Goal: Task Accomplishment & Management: Manage account settings

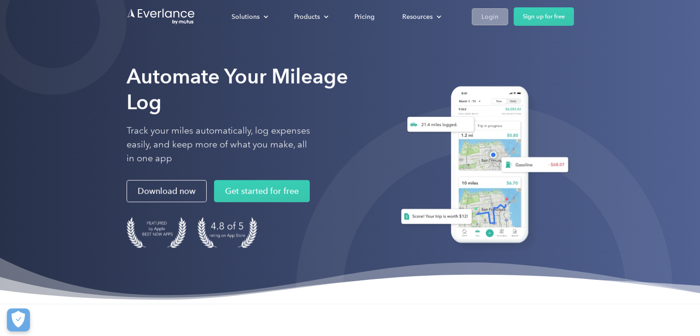
click at [492, 13] on div "Login" at bounding box center [489, 17] width 17 height 12
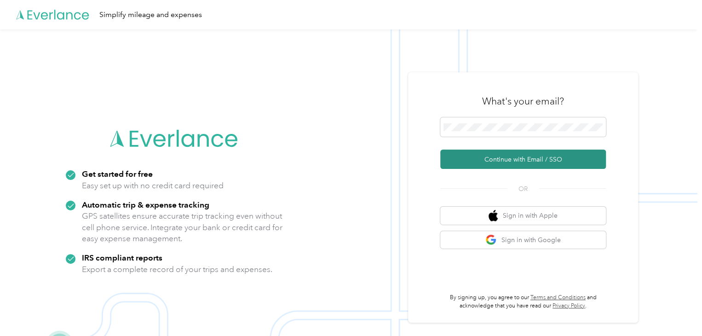
click at [508, 160] on button "Continue with Email / SSO" at bounding box center [523, 159] width 166 height 19
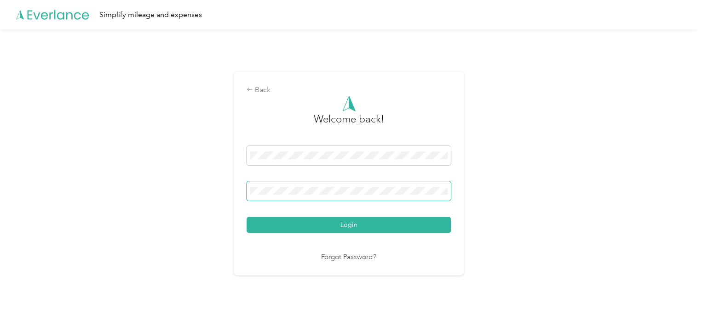
click at [247, 217] on button "Login" at bounding box center [349, 225] width 204 height 16
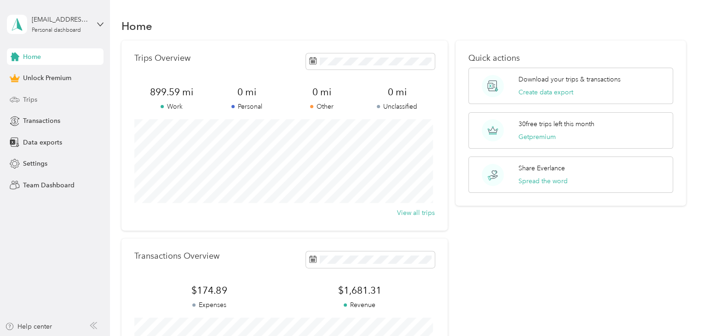
click at [50, 97] on div "Trips" at bounding box center [55, 99] width 97 height 17
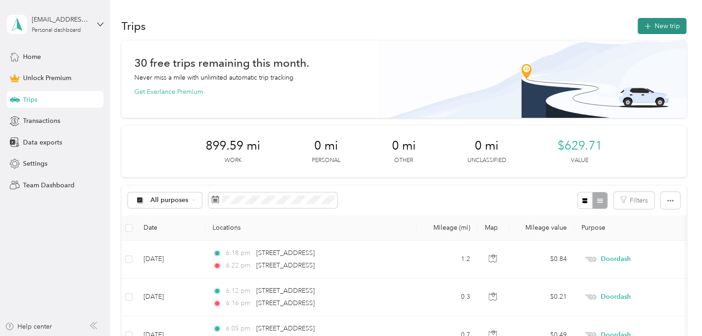
click at [652, 26] on button "New trip" at bounding box center [662, 26] width 49 height 16
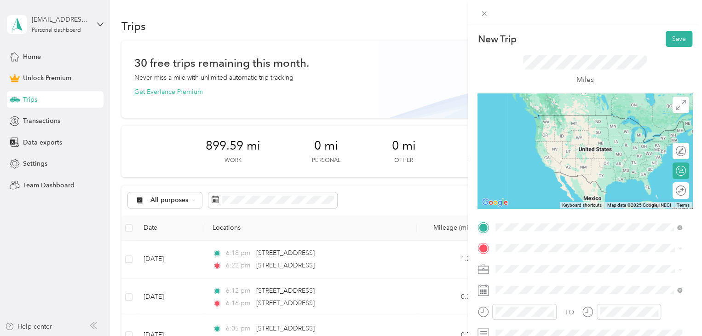
click at [544, 261] on span "9301 Atlantic Avenue Ocean City, Maryland 21842, United States" at bounding box center [559, 260] width 92 height 8
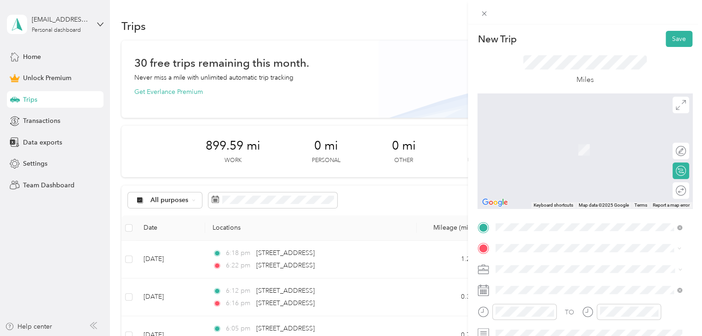
click at [560, 284] on span "12601 Coastal Highway Ocean City, Maryland 21842, United States" at bounding box center [559, 281] width 92 height 8
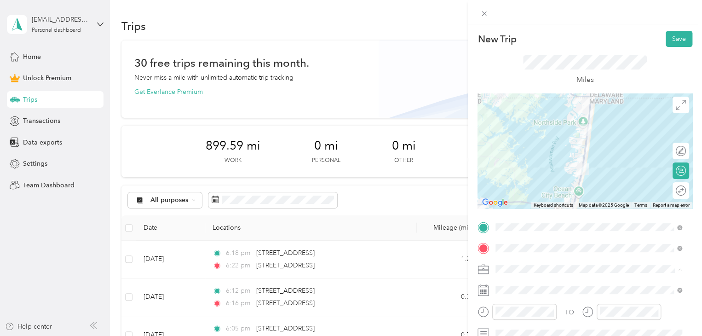
click at [513, 176] on li "Doordash" at bounding box center [588, 172] width 193 height 16
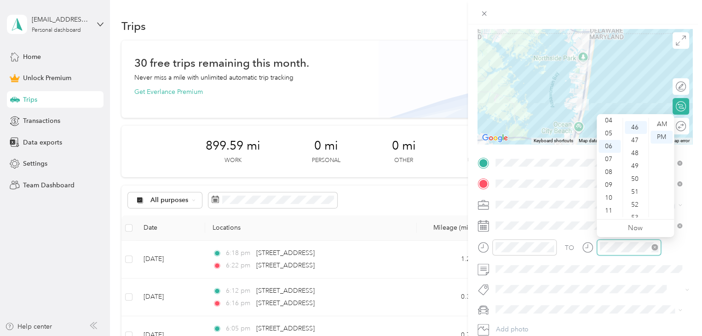
scroll to position [593, 0]
click at [692, 250] on form "New Trip Save This trip cannot be edited because it is either under review, app…" at bounding box center [585, 161] width 234 height 390
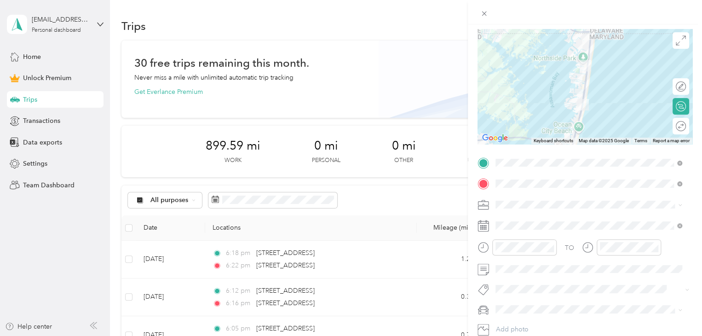
scroll to position [0, 0]
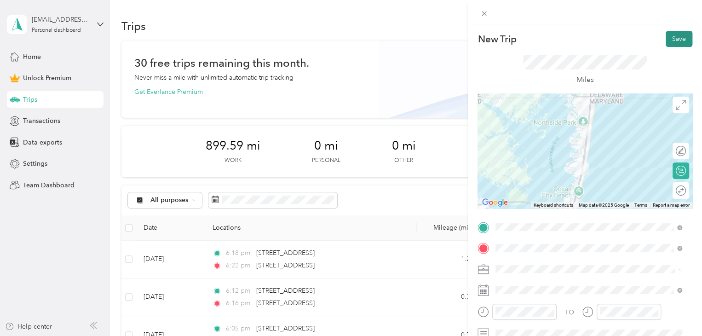
click at [667, 39] on button "Save" at bounding box center [679, 39] width 27 height 16
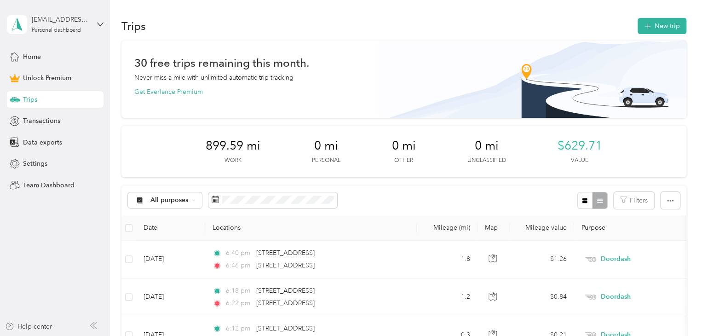
click at [653, 34] on button "New trip" at bounding box center [662, 26] width 49 height 16
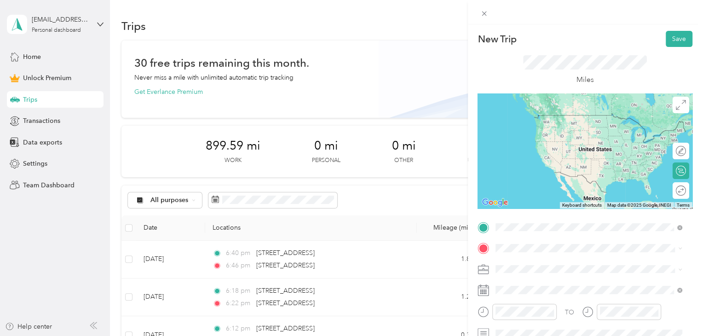
click at [542, 265] on span "12601 Coastal Highway Ocean City, Maryland 21842, United States" at bounding box center [559, 260] width 92 height 8
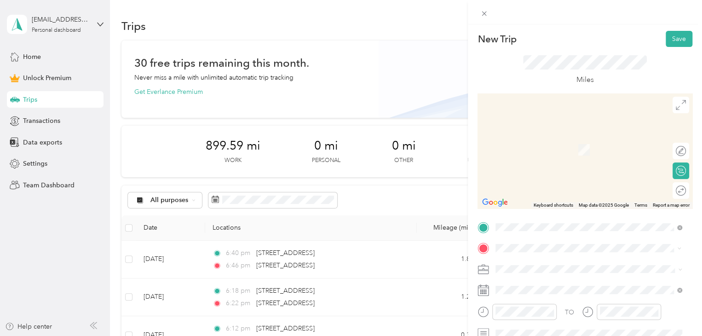
click at [539, 288] on div "9301 Coastal Highway Ocean City, Maryland 21842, United States" at bounding box center [589, 282] width 180 height 12
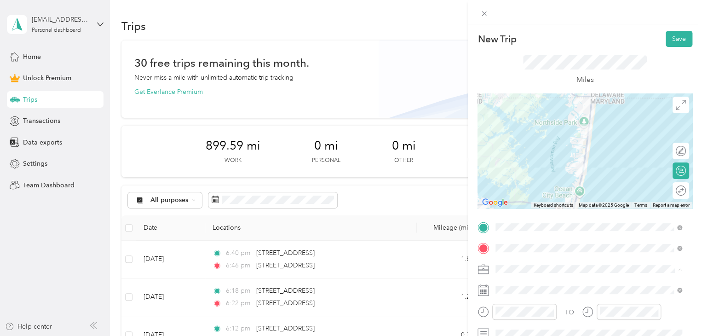
click at [523, 172] on span "Doordash" at bounding box center [513, 172] width 29 height 8
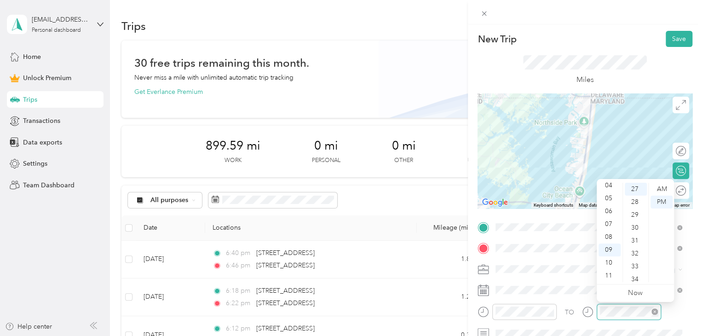
scroll to position [674, 0]
click at [668, 41] on button "Save" at bounding box center [679, 39] width 27 height 16
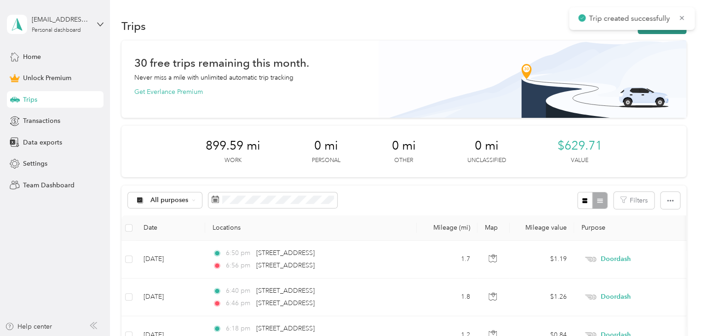
click at [663, 32] on button "New trip" at bounding box center [662, 26] width 49 height 16
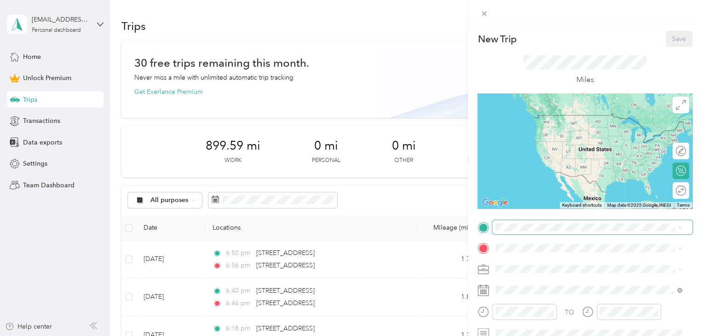
click at [537, 231] on span at bounding box center [592, 227] width 200 height 15
click at [583, 116] on span "9301 Coastal Highway Ocean City, Maryland 21842, United States" at bounding box center [559, 115] width 92 height 8
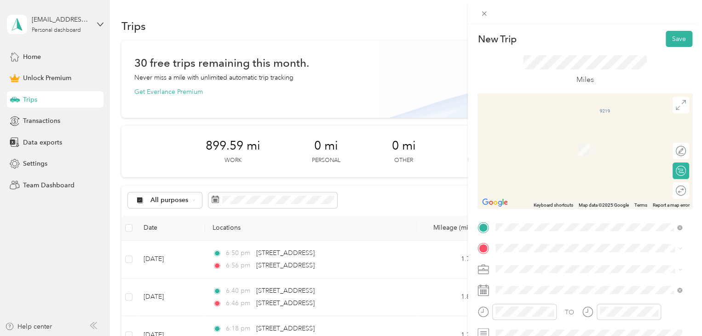
click at [536, 285] on span "9307 Coastal Highway Ocean City, Maryland 21842, United States" at bounding box center [559, 281] width 92 height 8
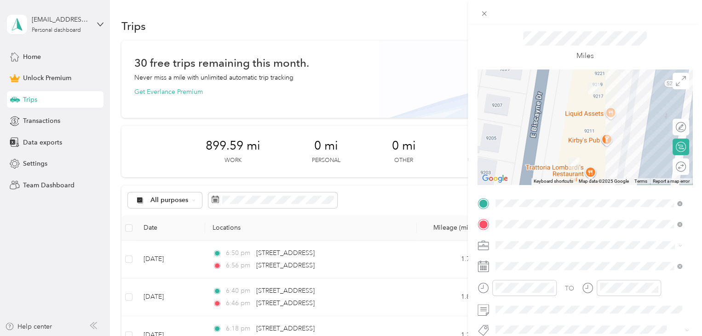
scroll to position [26, 0]
click at [517, 151] on ol "Work Personal Doordash Other Charity Medical Moving Commute" at bounding box center [588, 170] width 193 height 129
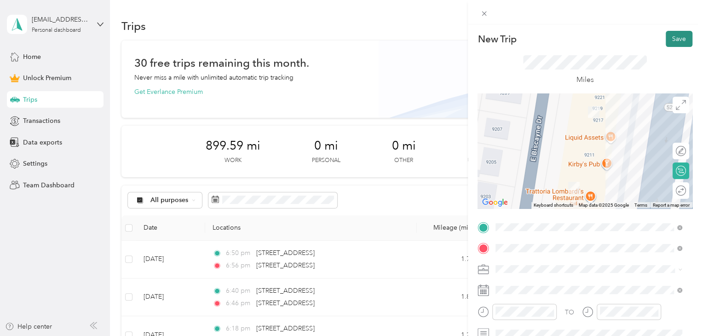
click at [673, 35] on button "Save" at bounding box center [679, 39] width 27 height 16
click at [679, 15] on icon at bounding box center [681, 18] width 7 height 8
click at [480, 10] on icon at bounding box center [484, 14] width 8 height 8
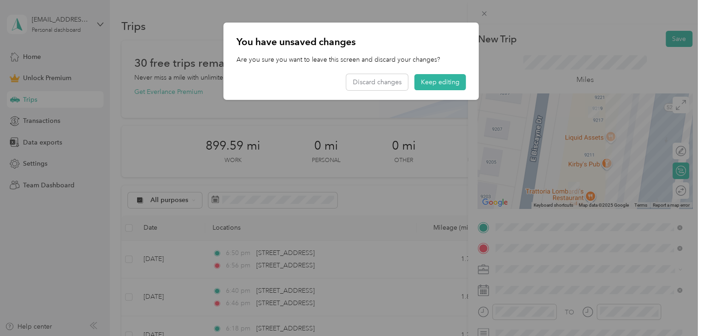
click at [589, 195] on div at bounding box center [351, 168] width 702 height 336
click at [448, 81] on button "Keep editing" at bounding box center [441, 82] width 52 height 16
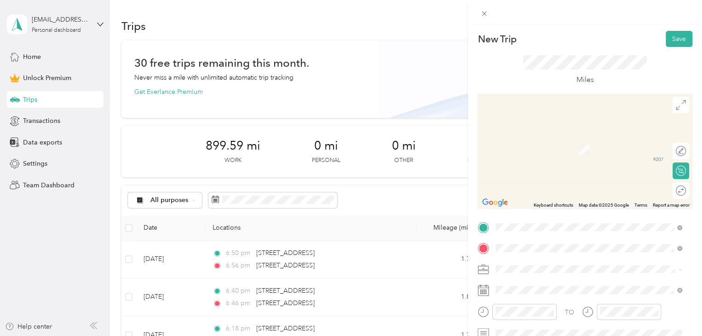
click at [595, 263] on span "9307 Coastal Highway Ocean City, Maryland 21842, United States" at bounding box center [559, 260] width 92 height 8
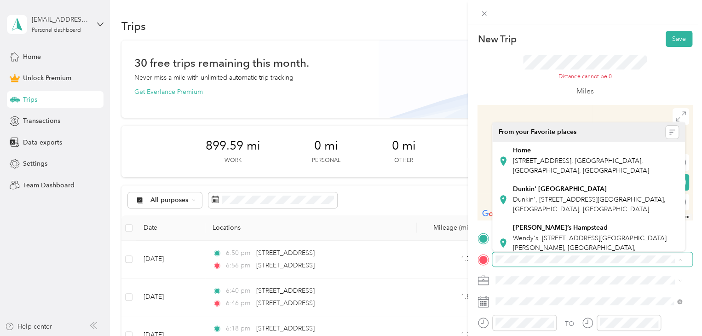
click at [508, 264] on span at bounding box center [592, 259] width 200 height 15
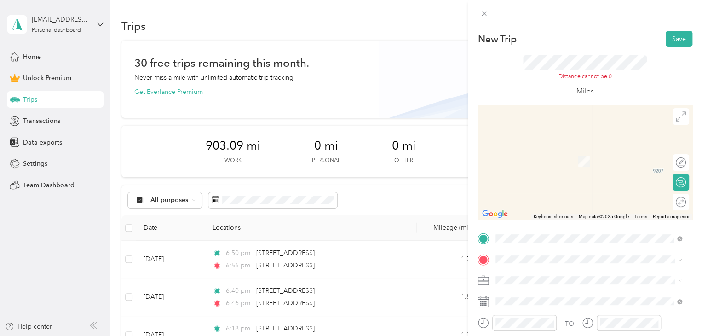
click at [543, 288] on div "10900 Coastal Highway Ocean City, Maryland 21842, United States" at bounding box center [589, 293] width 180 height 12
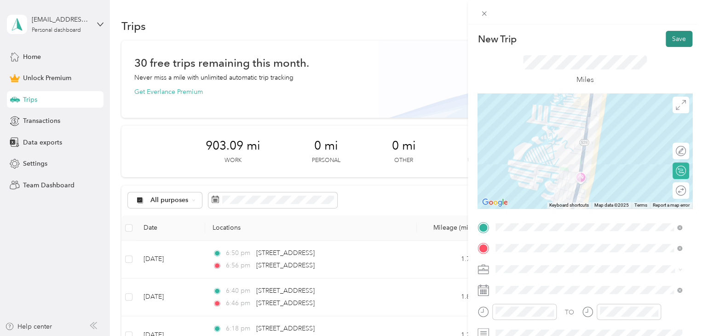
click at [666, 41] on button "Save" at bounding box center [679, 39] width 27 height 16
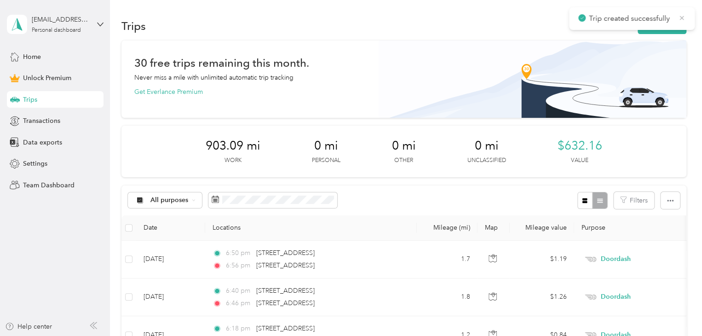
click at [681, 16] on icon at bounding box center [681, 18] width 7 height 8
click at [665, 23] on button "New trip" at bounding box center [662, 26] width 49 height 16
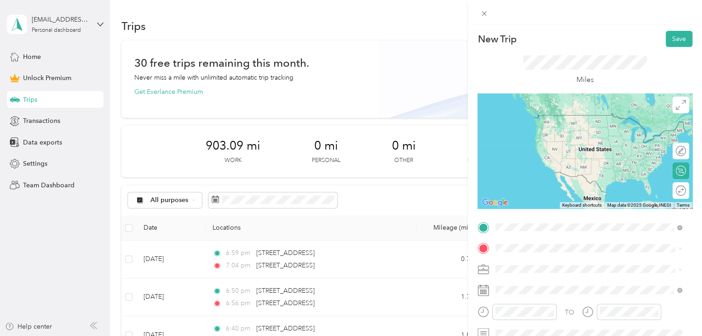
click at [518, 259] on span "10900 Coastal Highway Ocean City, Maryland 21842, United States" at bounding box center [559, 260] width 92 height 8
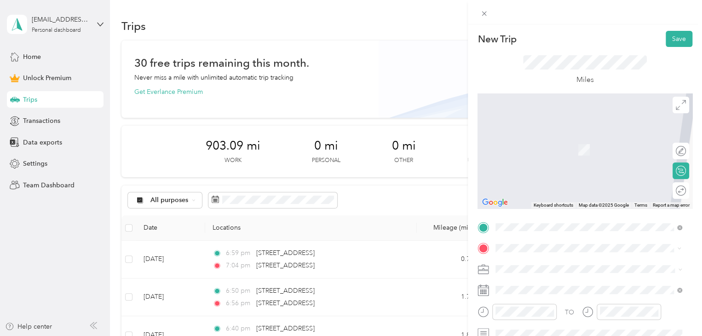
click at [549, 285] on span "12301 Coastal Highway Ocean City, Maryland 21842, United States" at bounding box center [559, 281] width 92 height 8
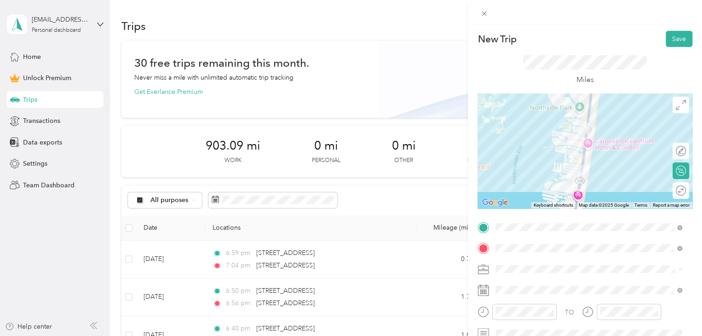
click at [517, 175] on li "Doordash" at bounding box center [588, 172] width 193 height 16
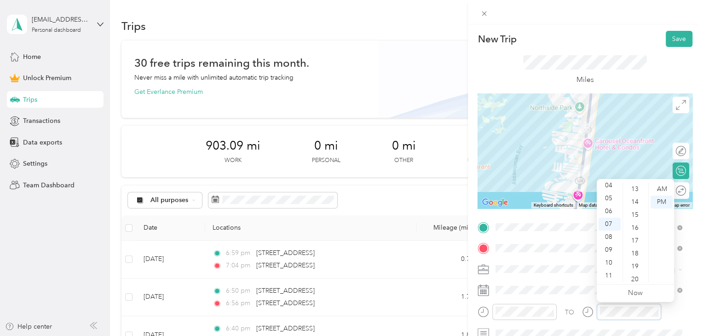
scroll to position [155, 0]
click at [670, 39] on button "Save" at bounding box center [679, 39] width 27 height 16
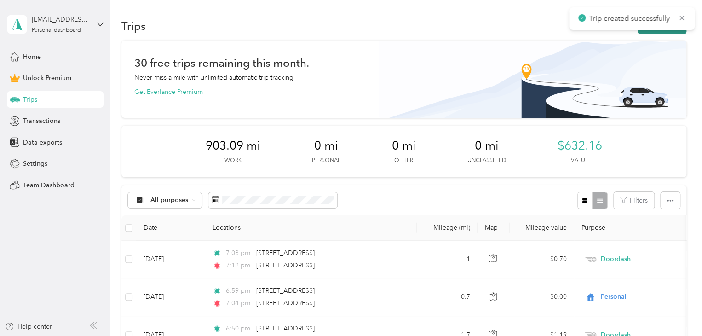
click at [673, 30] on button "New trip" at bounding box center [662, 26] width 49 height 16
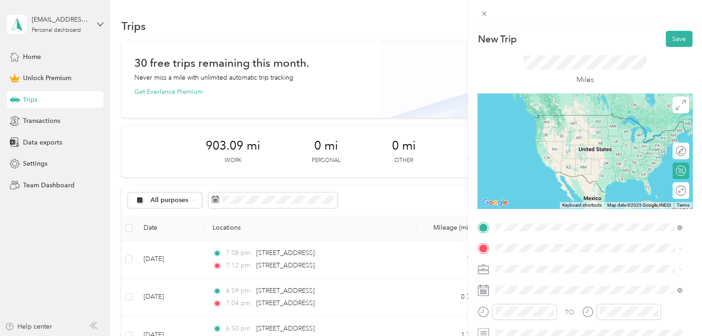
click at [554, 263] on span "12301 Coastal Highway Ocean City, Maryland 21842, United States" at bounding box center [559, 260] width 92 height 8
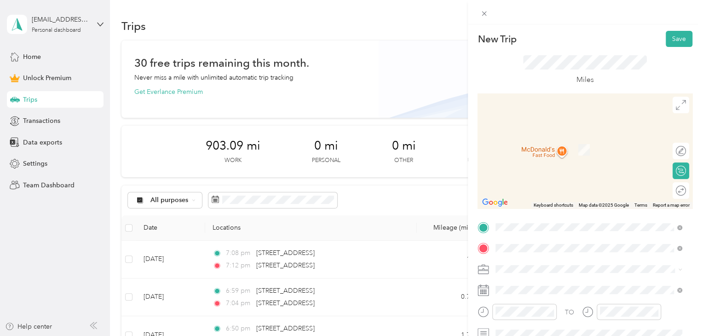
click at [532, 284] on span "10900 Coastal Highway Ocean City, Maryland 21842, United States" at bounding box center [559, 281] width 92 height 8
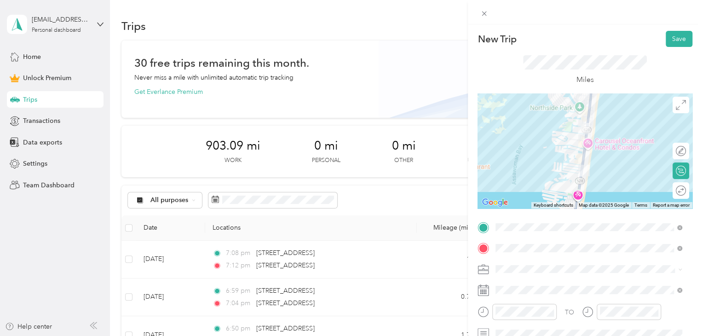
click at [506, 263] on span at bounding box center [592, 269] width 200 height 15
click at [521, 173] on span "Doordash" at bounding box center [513, 172] width 29 height 8
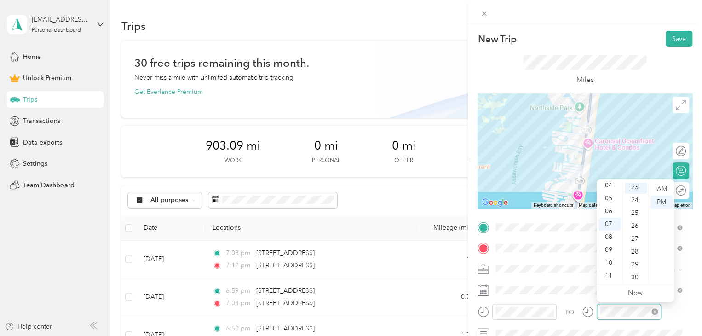
scroll to position [296, 0]
click at [674, 41] on button "Save" at bounding box center [679, 39] width 27 height 16
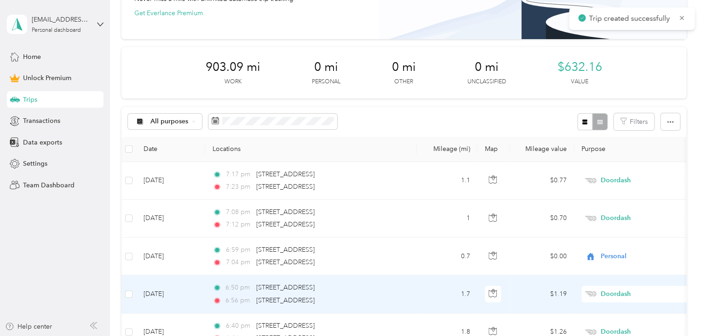
scroll to position [79, 0]
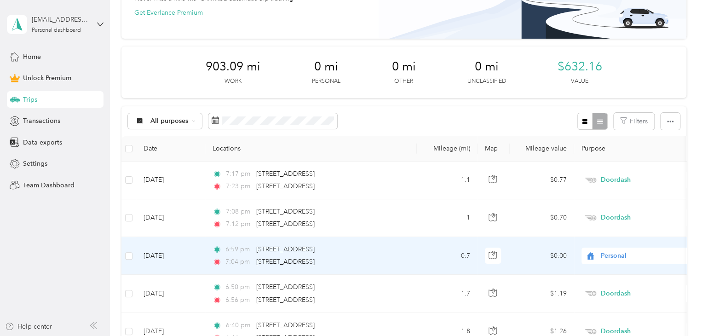
click at [606, 256] on span "Personal" at bounding box center [643, 256] width 84 height 10
click at [602, 153] on span "Doordash" at bounding box center [638, 158] width 101 height 10
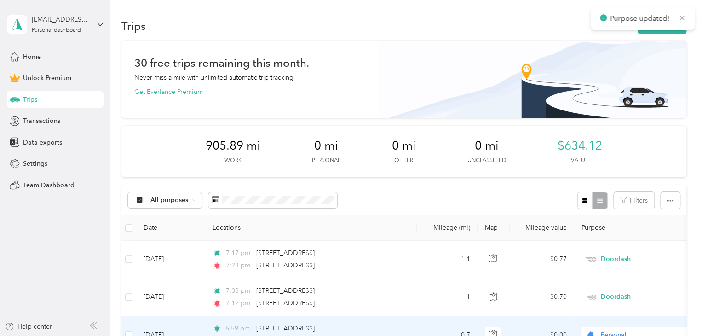
scroll to position [0, 0]
click at [681, 18] on icon at bounding box center [682, 18] width 4 height 4
click at [670, 24] on button "New trip" at bounding box center [662, 26] width 49 height 16
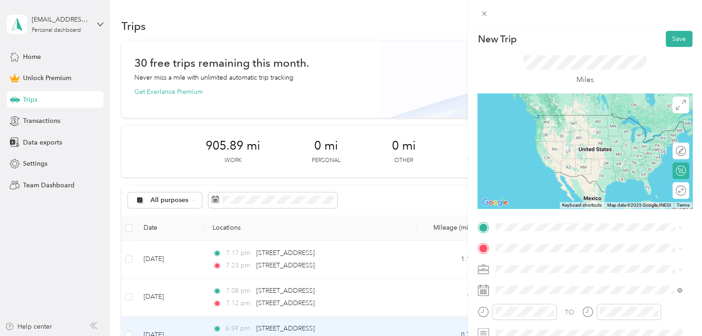
click at [554, 258] on span "11201 Coastal Highway Ocean City, Maryland 21842, United States" at bounding box center [559, 259] width 92 height 8
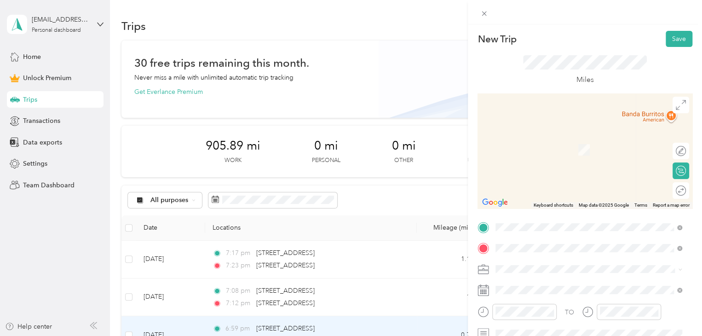
click at [572, 285] on span "12407 Coastal Highway Ocean City, Maryland 21842, United States" at bounding box center [559, 281] width 92 height 8
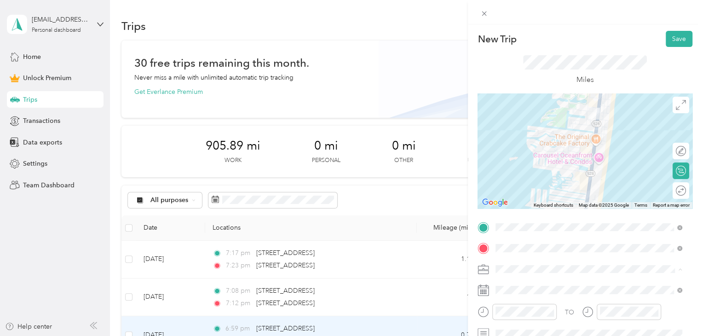
click at [523, 175] on li "Doordash" at bounding box center [588, 172] width 193 height 16
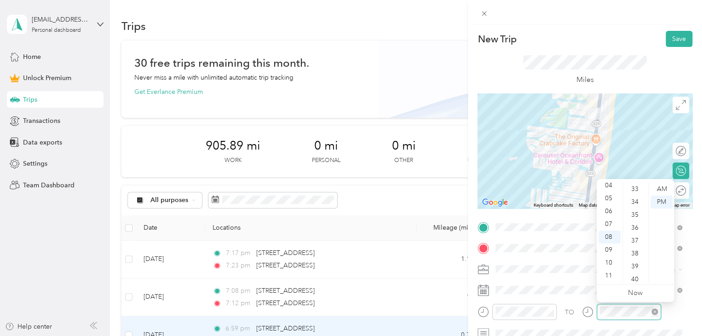
scroll to position [374, 0]
click at [642, 41] on div "New Trip Save" at bounding box center [585, 39] width 215 height 16
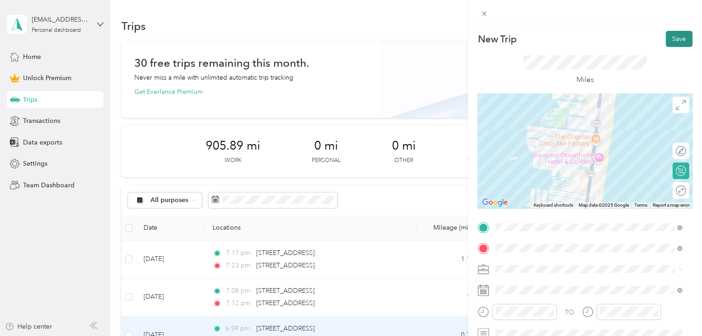
click at [668, 37] on button "Save" at bounding box center [679, 39] width 27 height 16
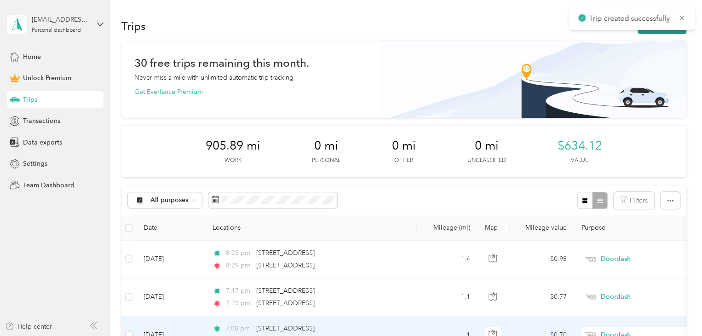
click at [659, 32] on button "New trip" at bounding box center [662, 26] width 49 height 16
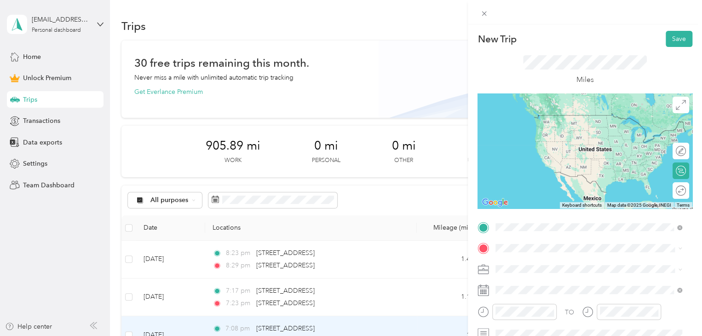
click at [523, 261] on span "12407 Coastal Highway Ocean City, Maryland 21842, United States" at bounding box center [559, 260] width 92 height 8
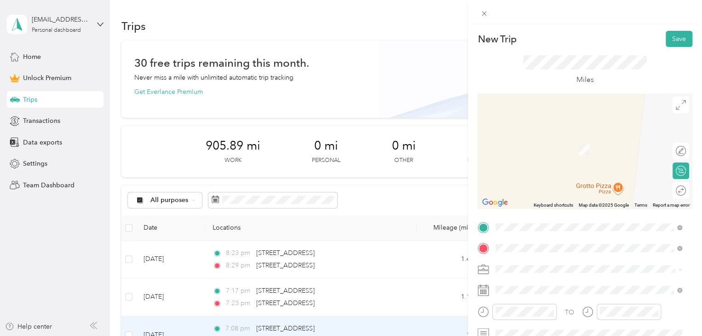
click at [556, 173] on span "9500 Coastal Highway Ocean City, Maryland 21842, United States" at bounding box center [559, 171] width 92 height 8
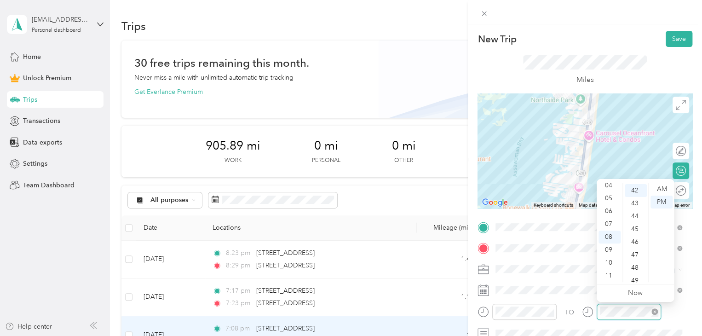
scroll to position [541, 0]
click at [670, 35] on button "Save" at bounding box center [679, 39] width 27 height 16
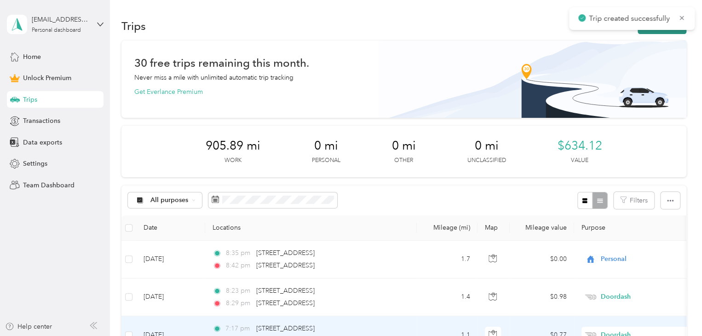
click at [646, 32] on button "New trip" at bounding box center [662, 26] width 49 height 16
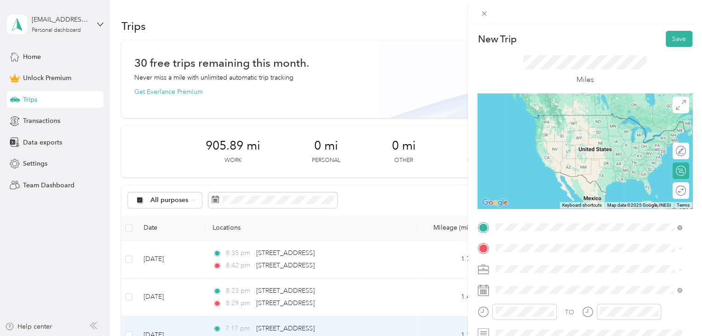
click at [551, 265] on span "9500 Coastal Highway Ocean City, Maryland 21842, United States" at bounding box center [559, 260] width 92 height 8
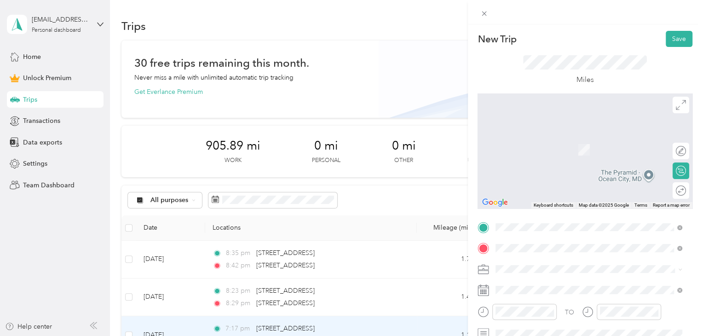
click at [545, 168] on span "12001 Coastal Highway Ocean City, Maryland 21842, United States" at bounding box center [559, 171] width 92 height 8
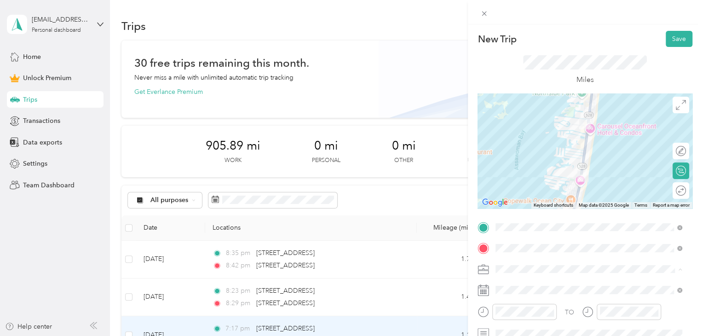
click at [533, 173] on div "Doordash" at bounding box center [589, 172] width 180 height 10
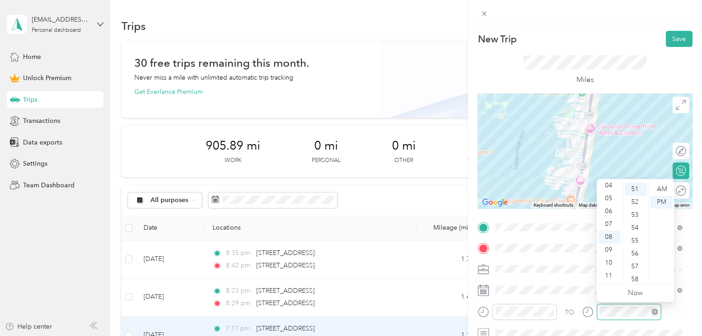
scroll to position [657, 0]
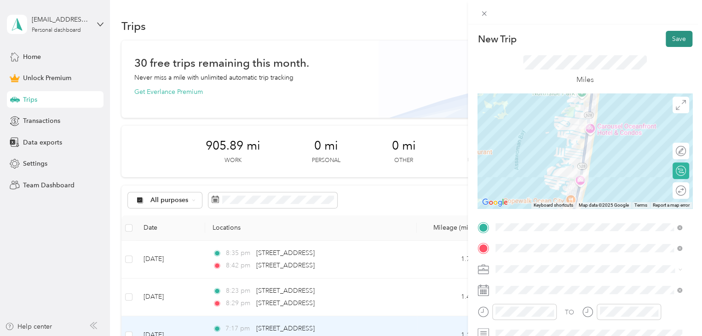
click at [668, 41] on button "Save" at bounding box center [679, 39] width 27 height 16
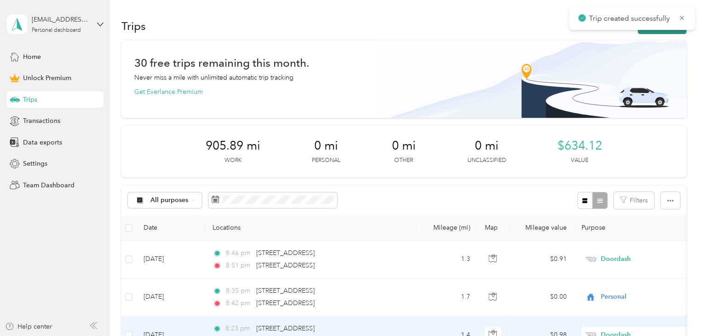
click at [646, 32] on button "New trip" at bounding box center [662, 26] width 49 height 16
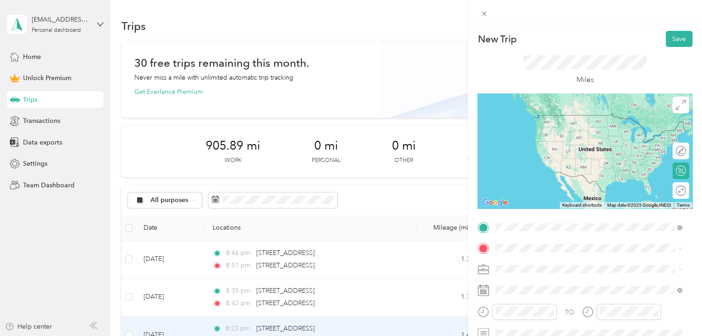
click at [532, 262] on span "12001 Coastal Highway Ocean City, Maryland 21842, United States" at bounding box center [559, 260] width 92 height 8
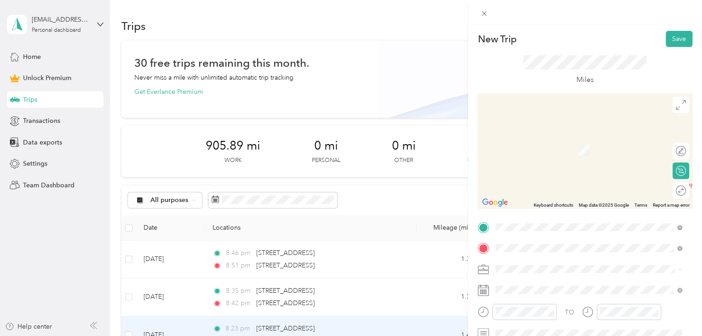
click at [563, 285] on span "9205 East Biscayne Drive Ocean City, Maryland 21842, United States" at bounding box center [559, 281] width 92 height 8
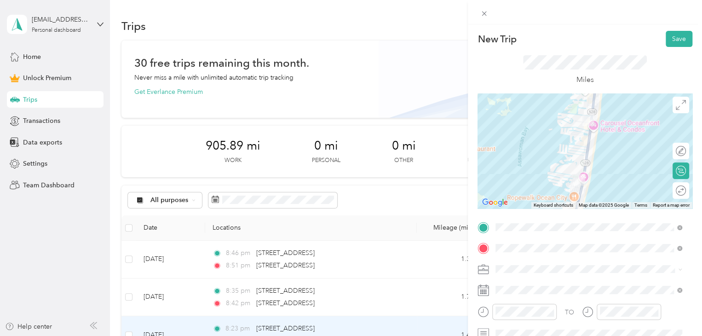
click at [526, 173] on li "Doordash" at bounding box center [588, 172] width 193 height 16
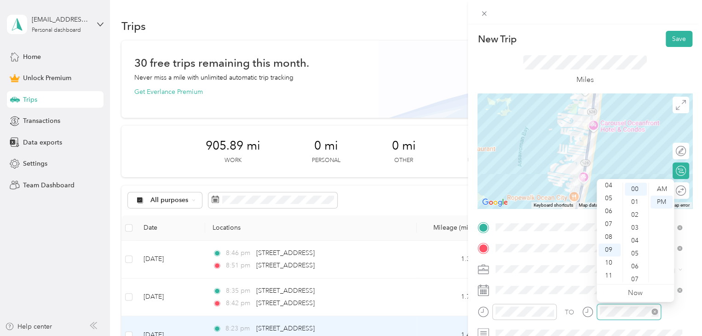
scroll to position [0, 0]
click at [666, 41] on button "Save" at bounding box center [679, 39] width 27 height 16
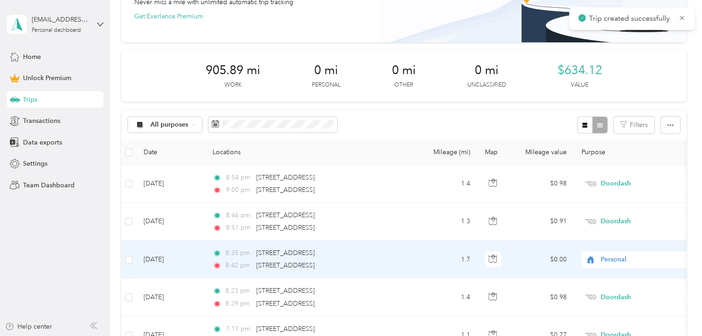
scroll to position [115, 0]
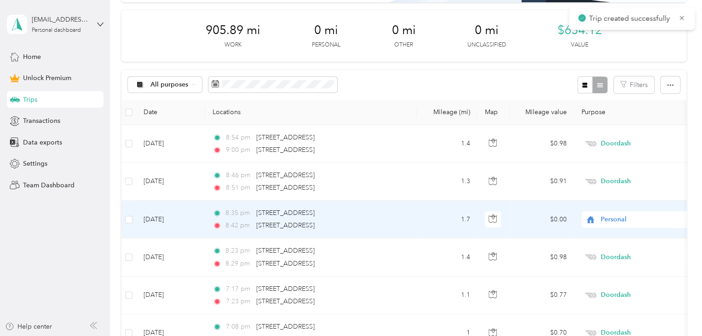
click at [596, 225] on div "Personal" at bounding box center [639, 219] width 114 height 17
click at [615, 122] on li "Doordash" at bounding box center [639, 120] width 114 height 16
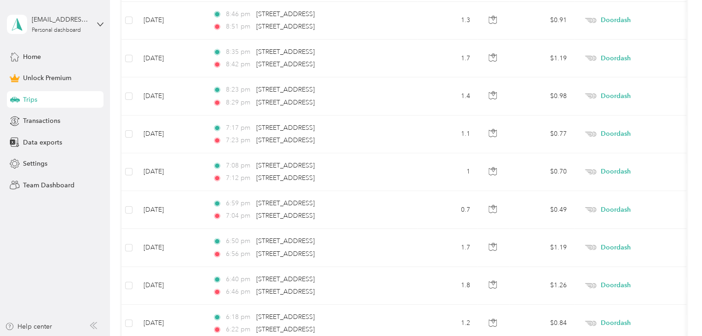
scroll to position [0, 0]
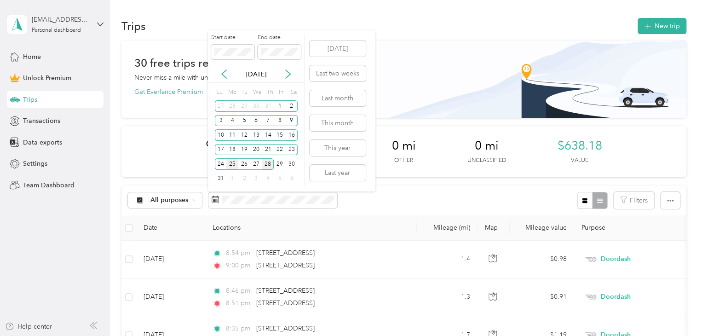
click at [230, 164] on div "25" at bounding box center [232, 164] width 12 height 12
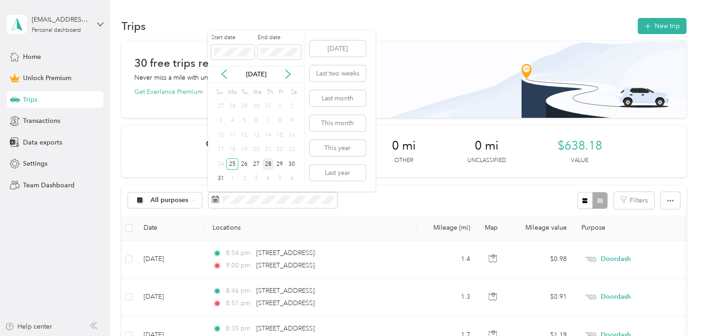
click at [270, 164] on div "28" at bounding box center [268, 164] width 12 height 12
